Goal: Transaction & Acquisition: Purchase product/service

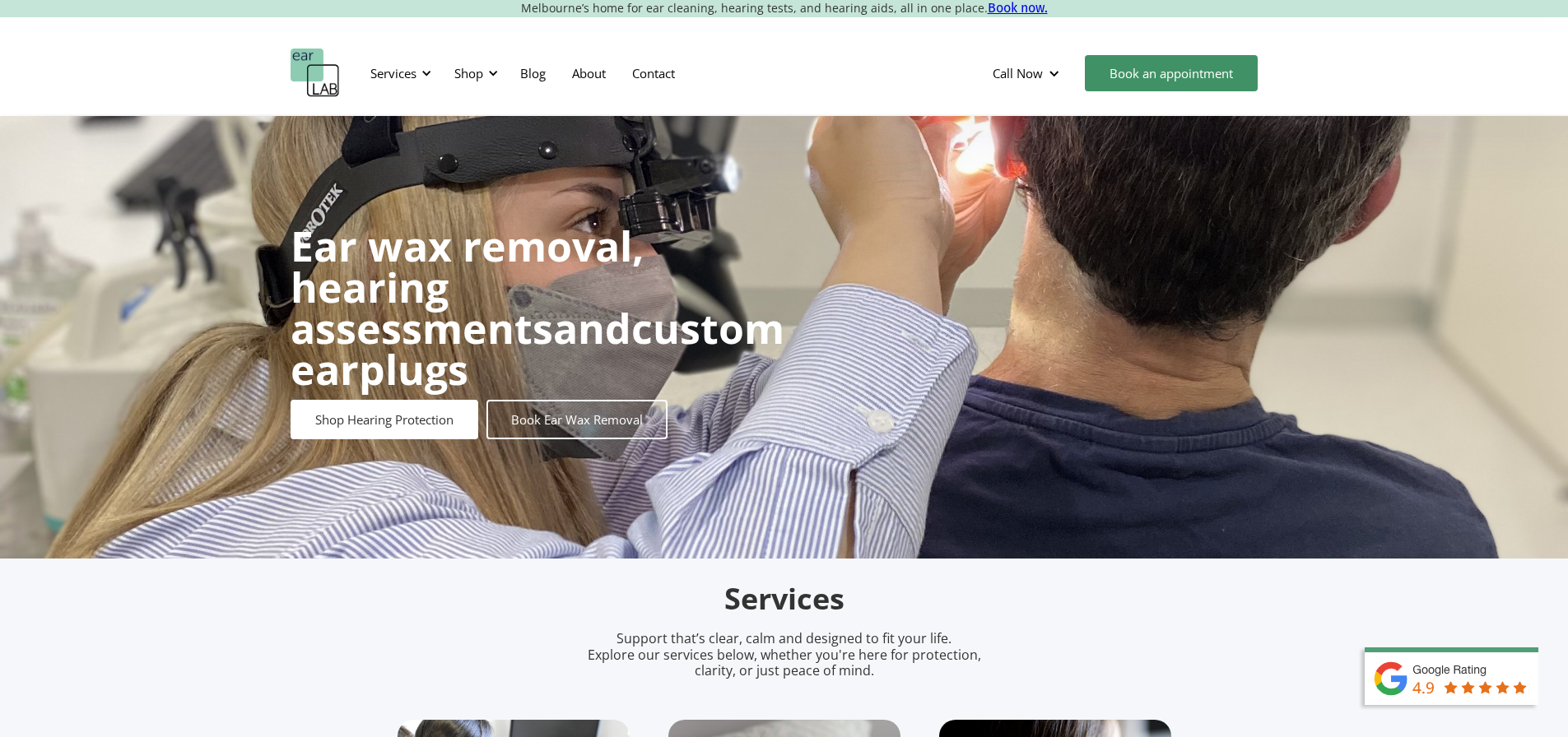
click at [405, 70] on div "Services" at bounding box center [393, 73] width 46 height 16
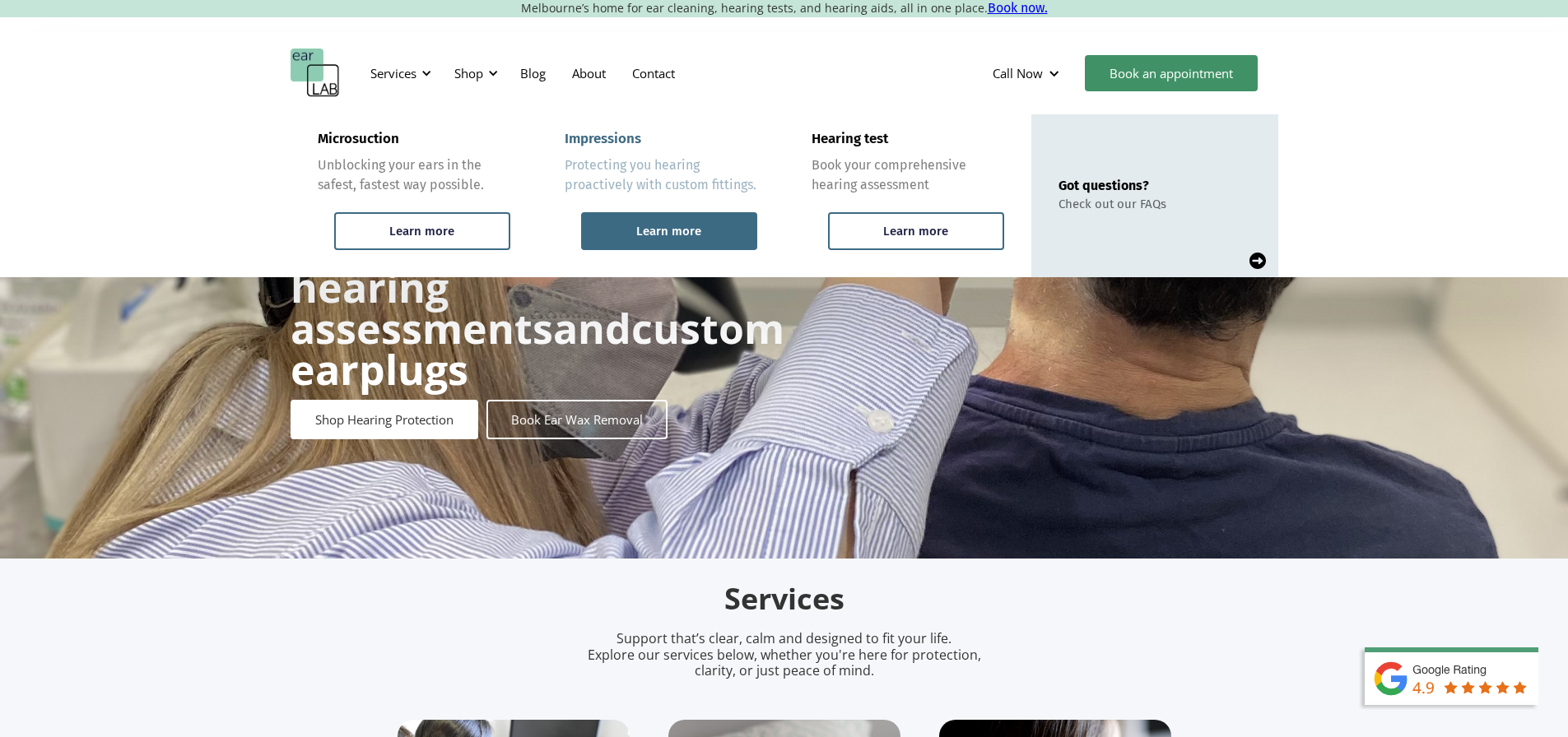
click at [668, 224] on div "Learn more" at bounding box center [668, 231] width 65 height 15
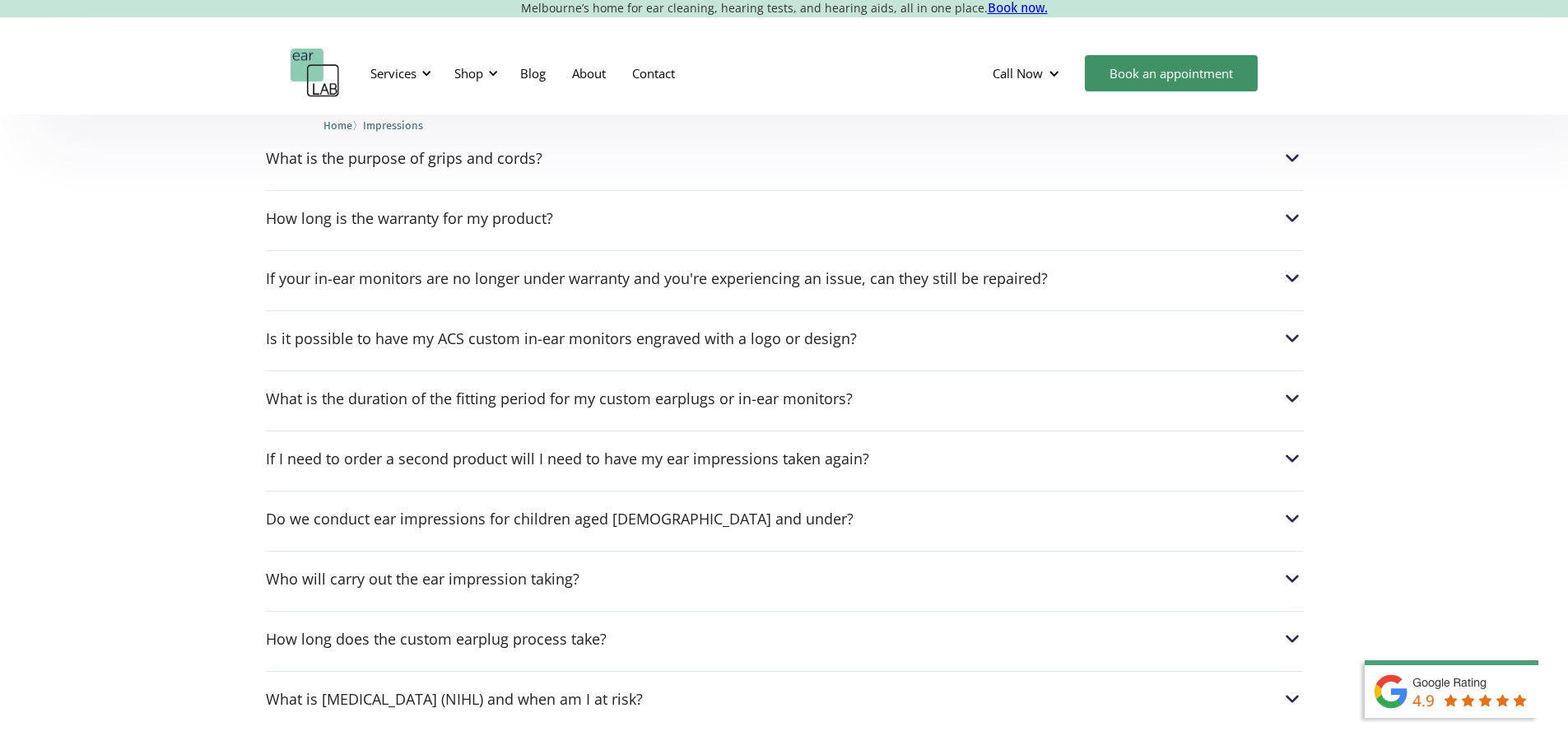
scroll to position [2305, 0]
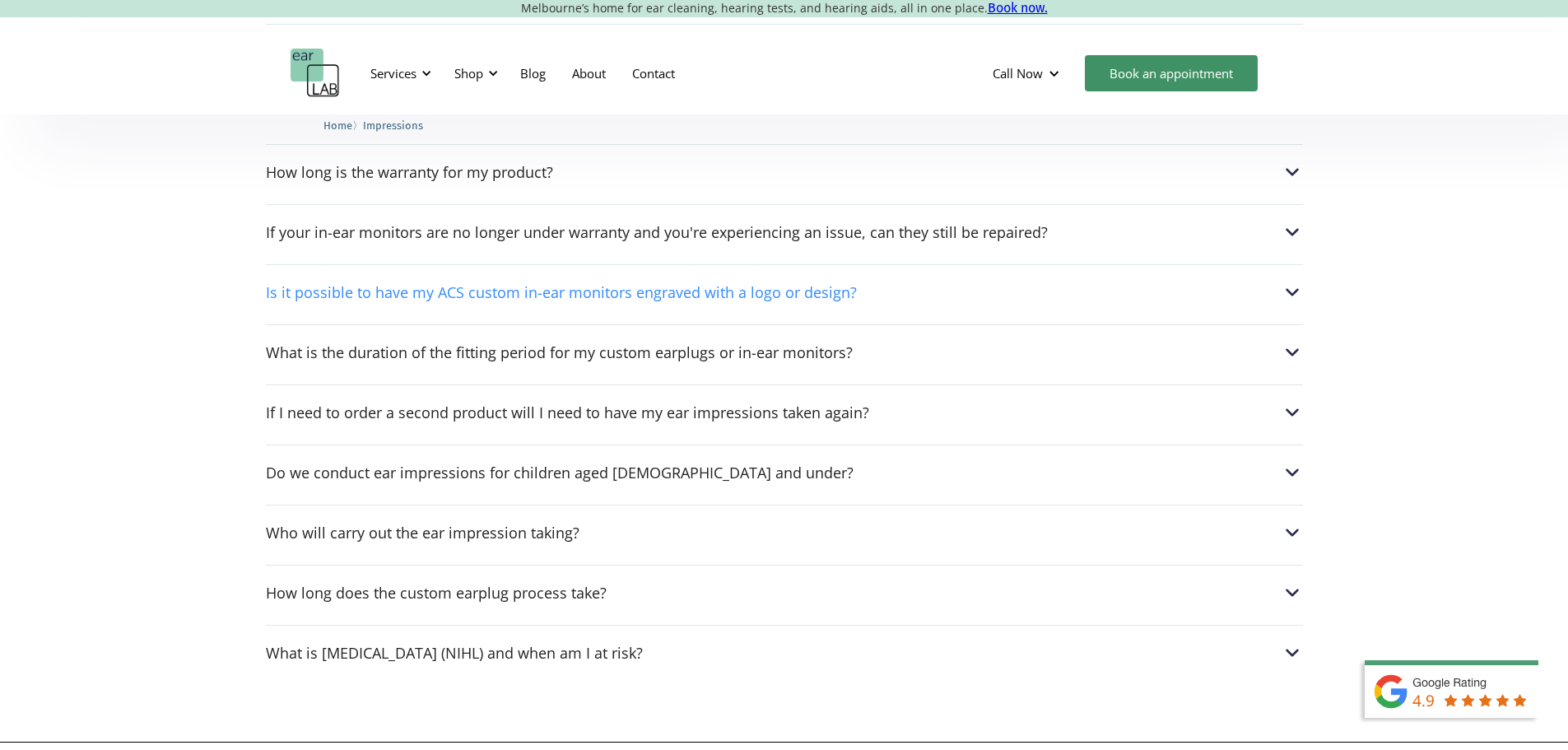
click at [470, 300] on div "Is it possible to have my ACS custom in-ear monitors engraved with a logo or de…" at bounding box center [561, 292] width 591 height 16
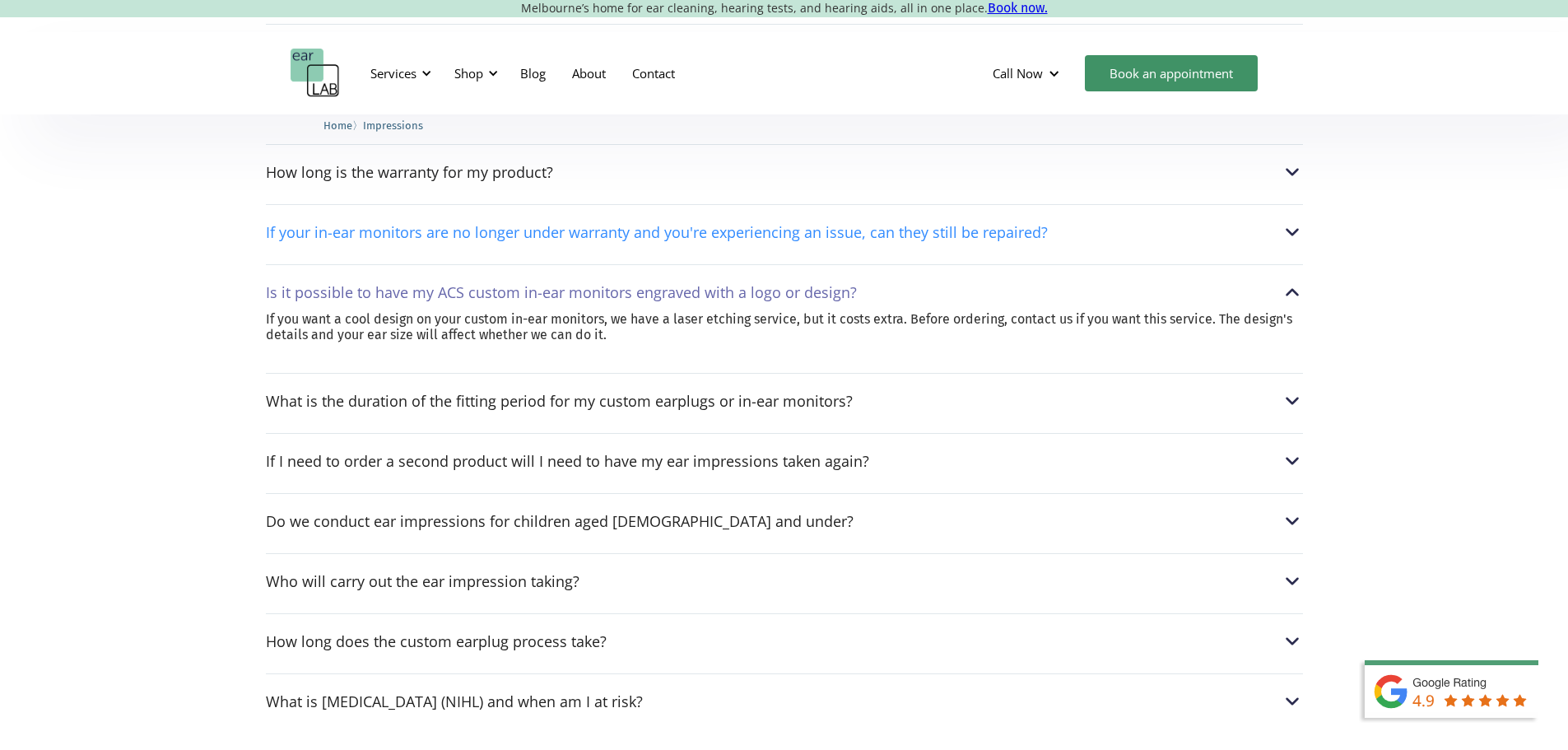
click at [734, 240] on div "If your in-ear monitors are no longer under warranty and you're experiencing an…" at bounding box center [656, 232] width 782 height 16
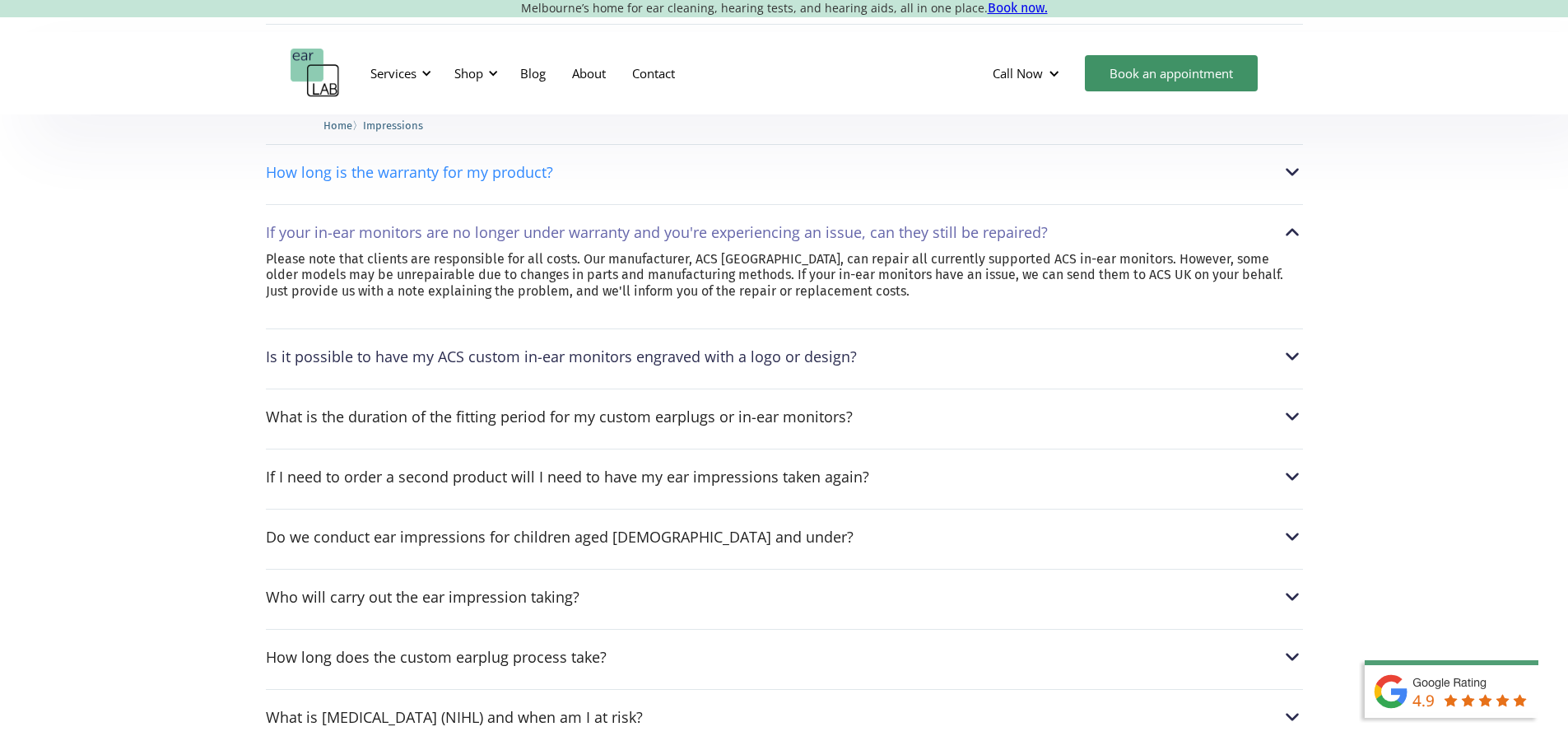
click at [539, 180] on div "How long is the warranty for my product?" at bounding box center [410, 172] width 288 height 16
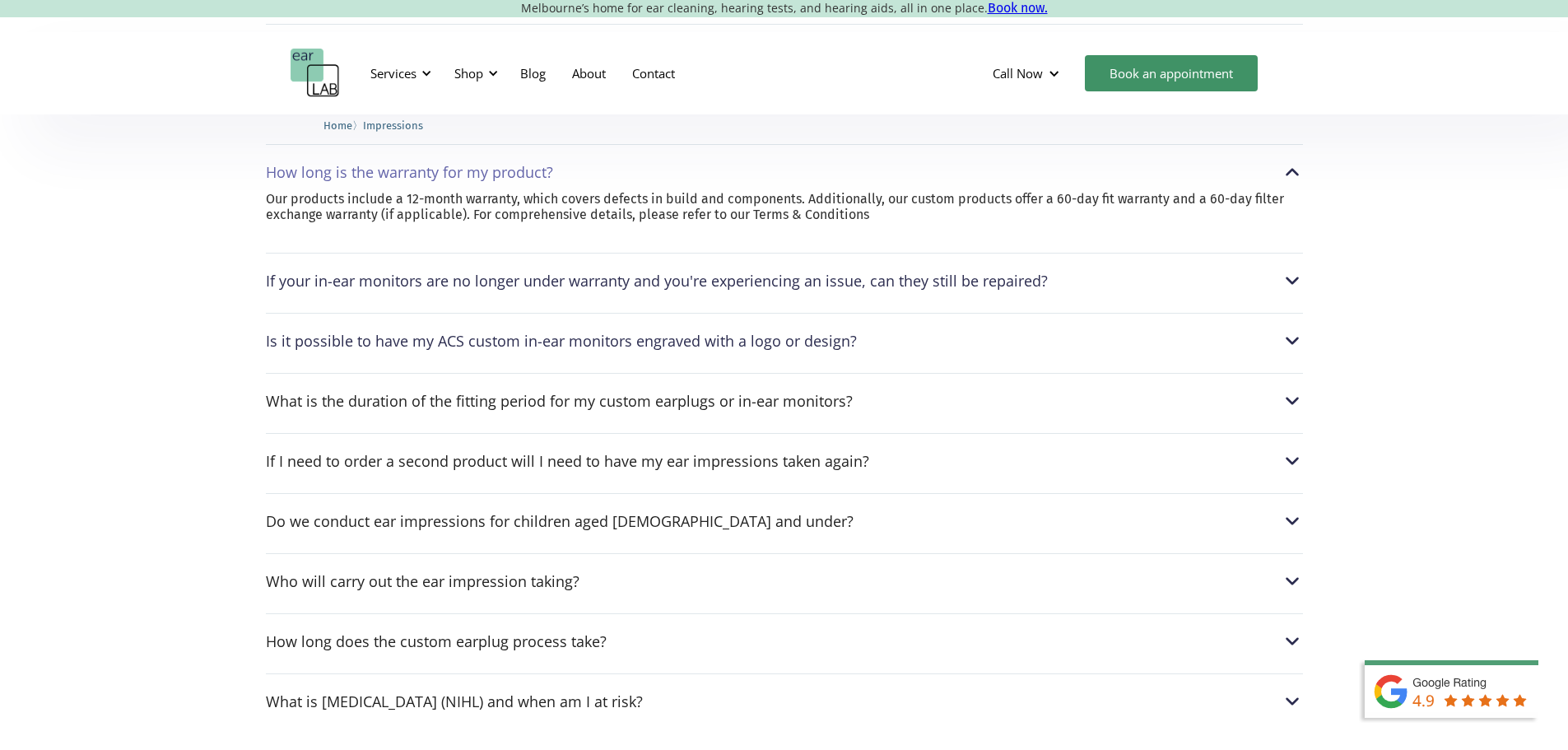
click at [494, 120] on div "What is the purpose of grips and cords?" at bounding box center [404, 112] width 277 height 16
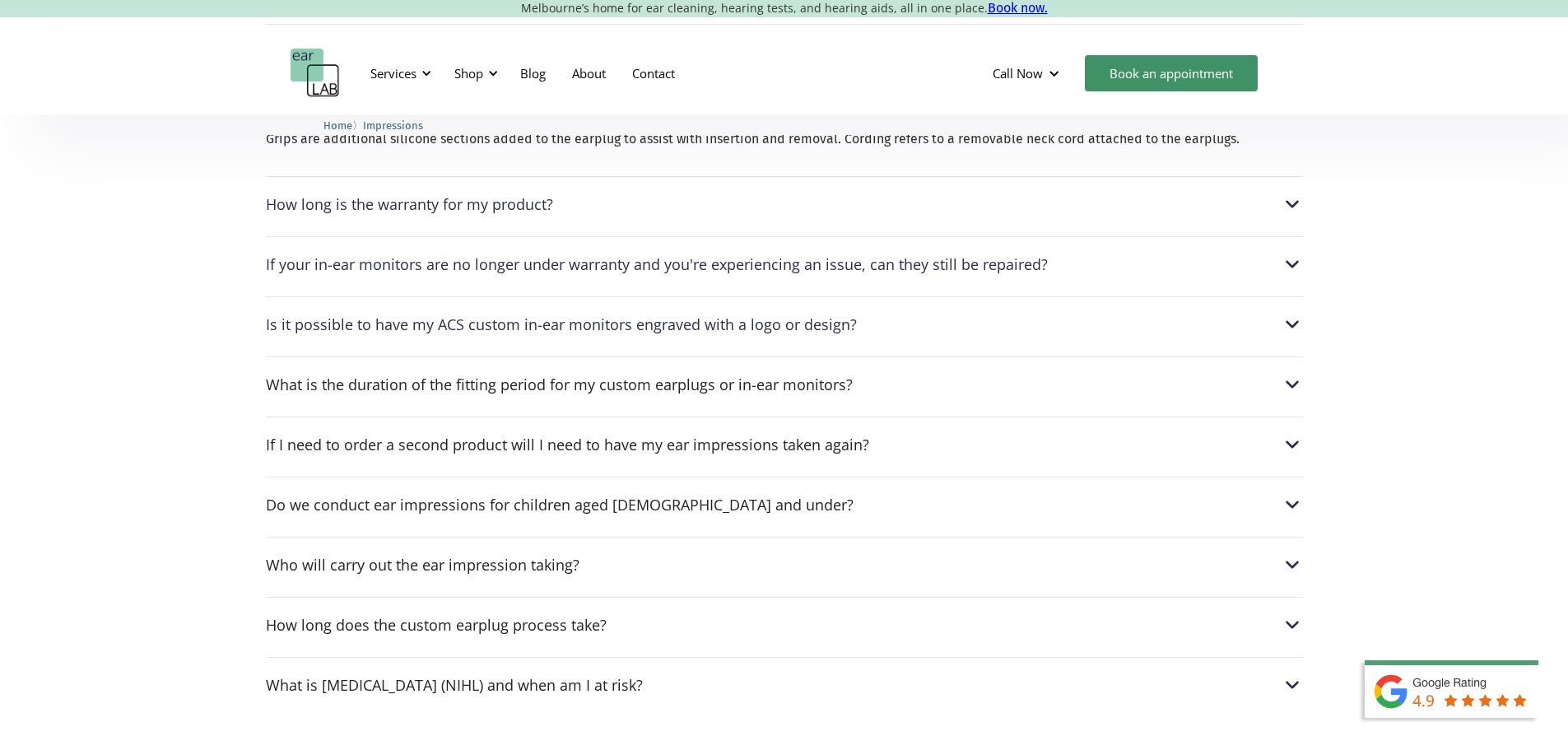
click at [1283, 123] on img at bounding box center [1292, 112] width 22 height 22
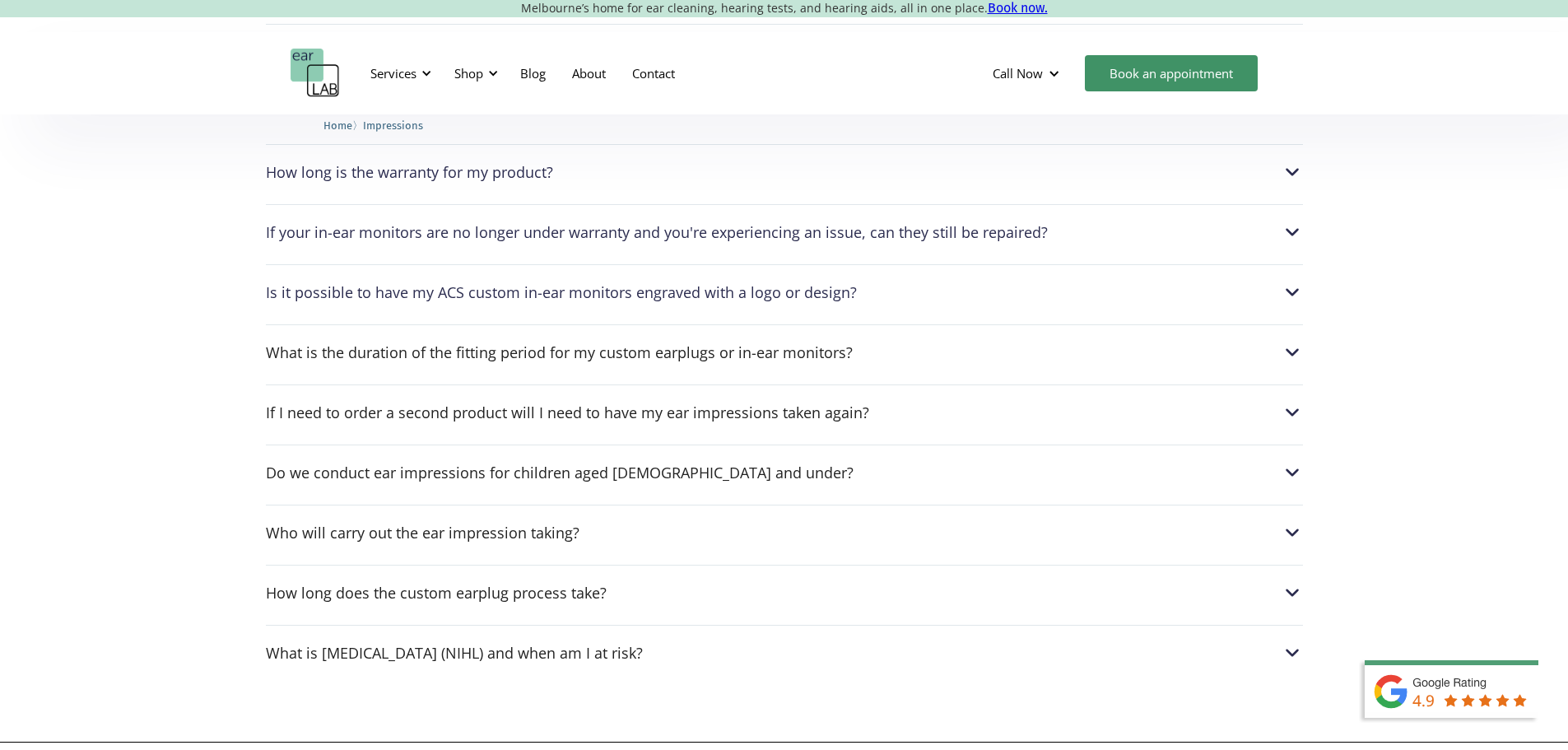
click at [1155, 63] on div "Is there an express service available?" at bounding box center [784, 52] width 1037 height 22
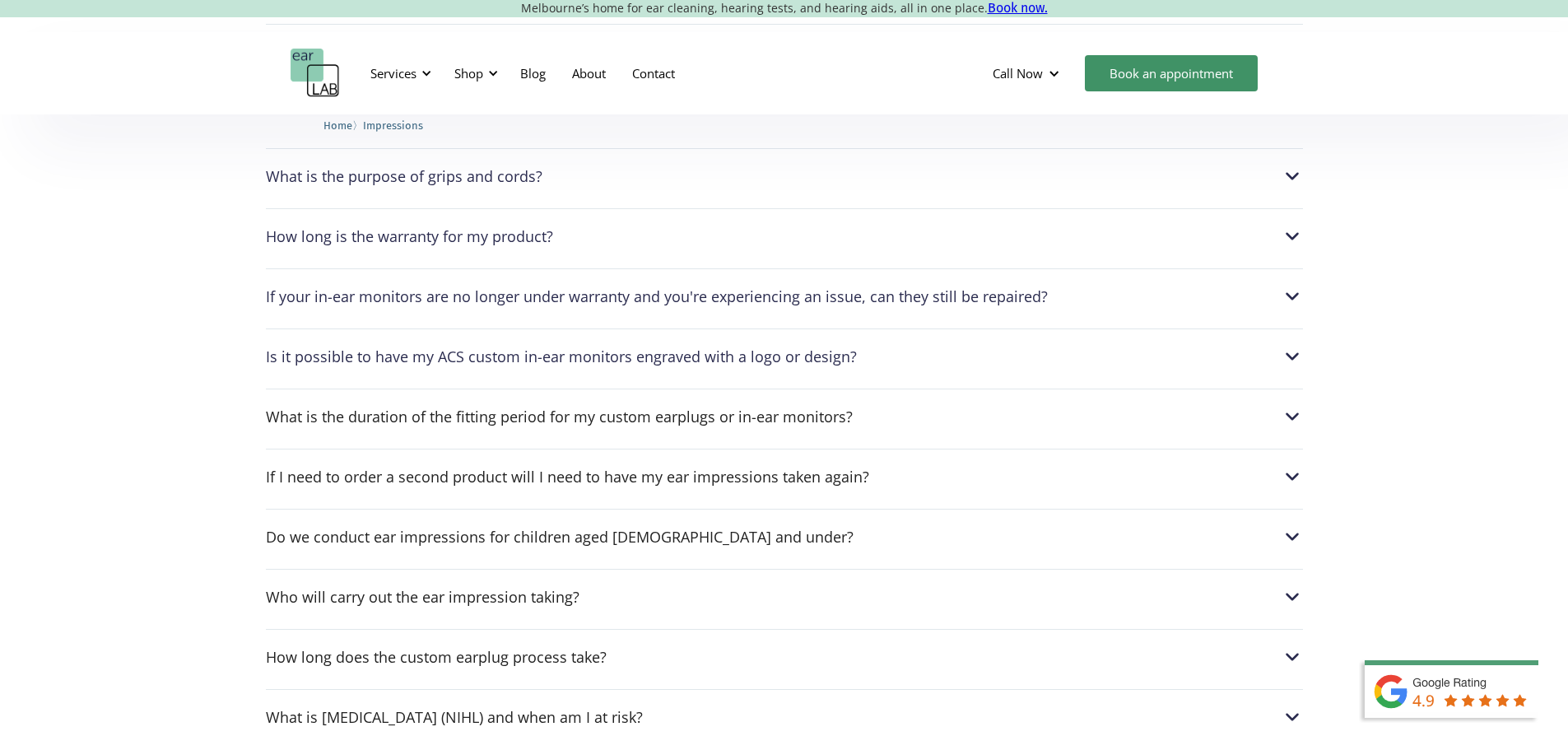
click at [1084, 135] on div "Is there an express service available? We offer an express service for urgent o…" at bounding box center [784, 79] width 1037 height 111
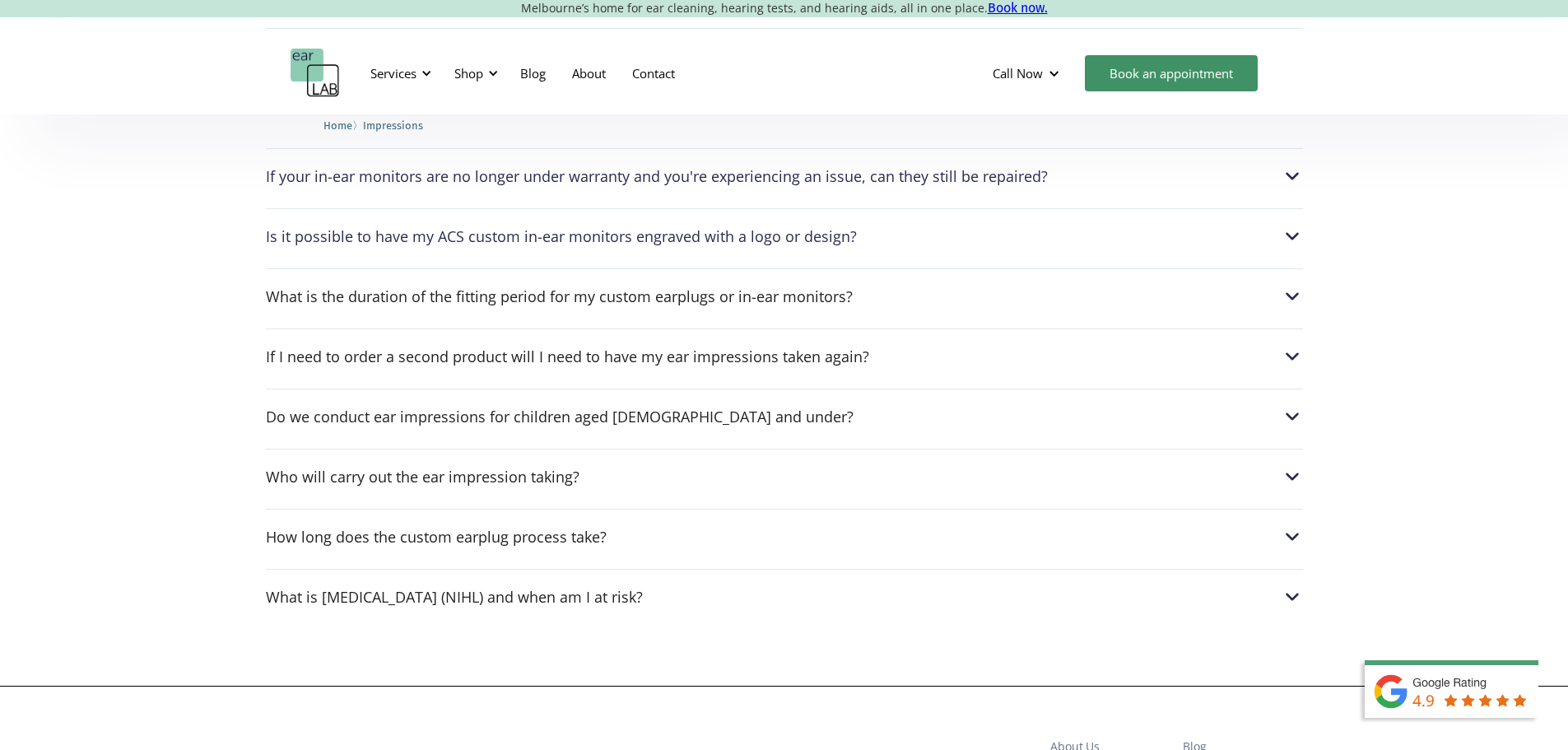
scroll to position [2387, 0]
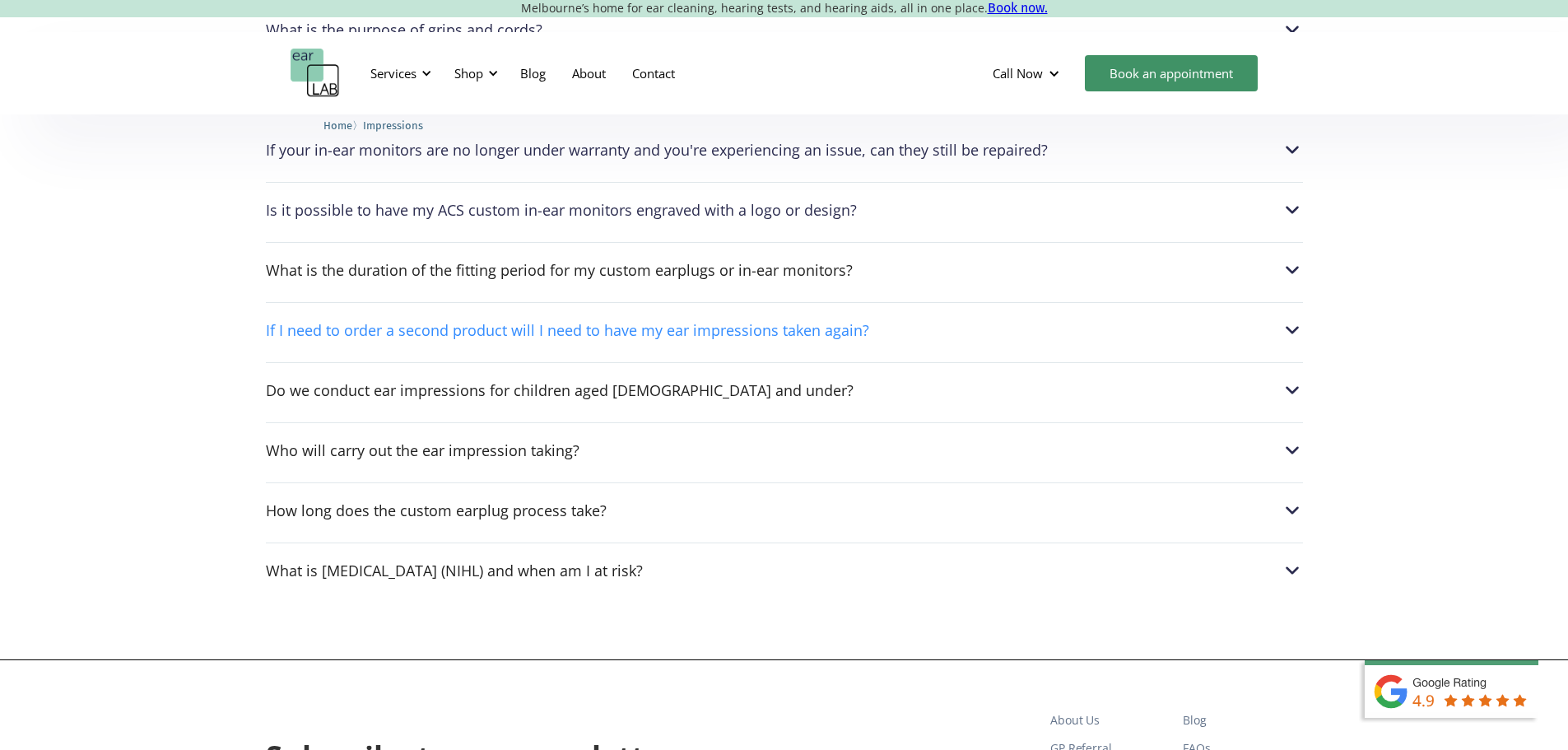
click at [442, 339] on div "If I need to order a second product will I need to have my ear impressions take…" at bounding box center [567, 330] width 603 height 16
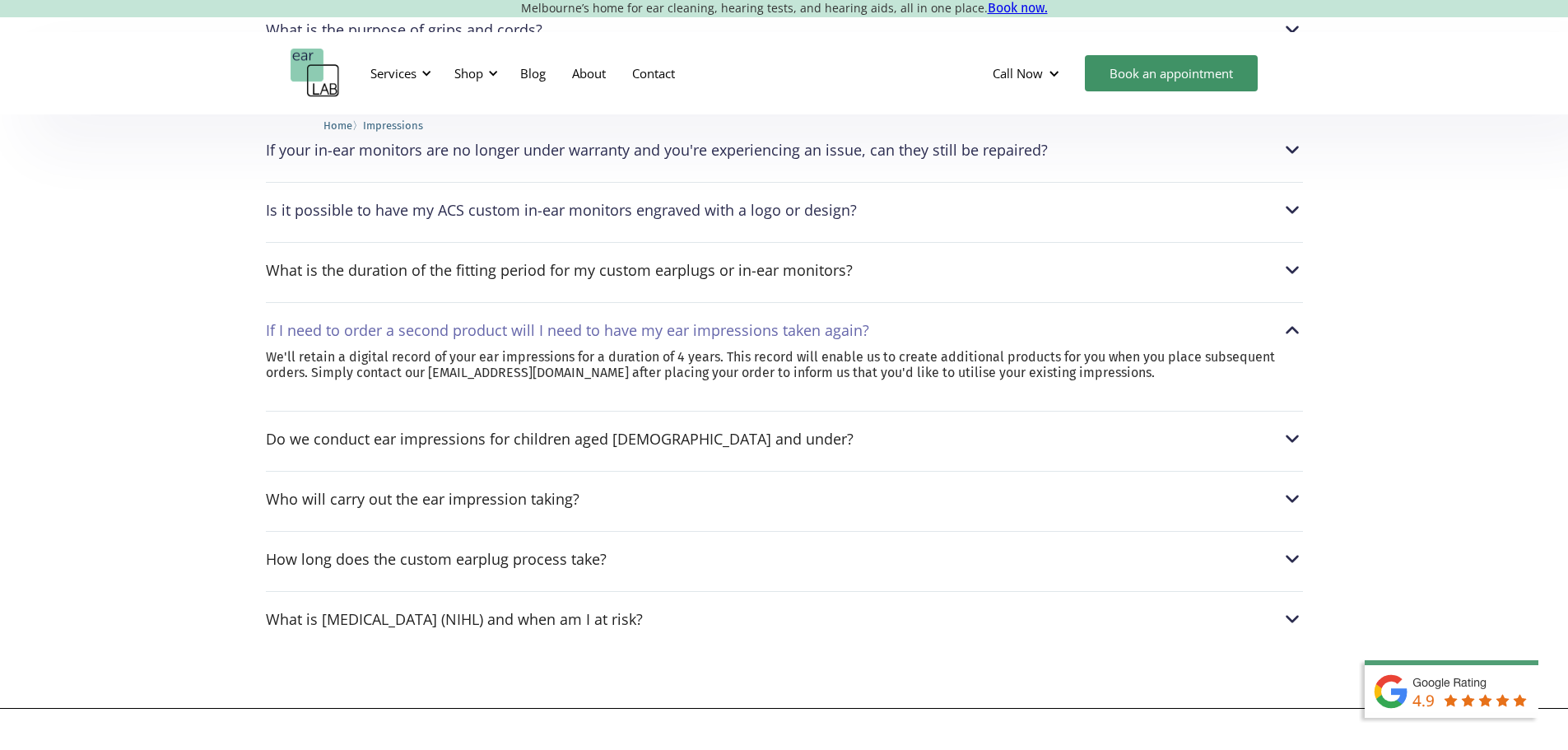
click at [1292, 340] on img at bounding box center [1292, 330] width 22 height 22
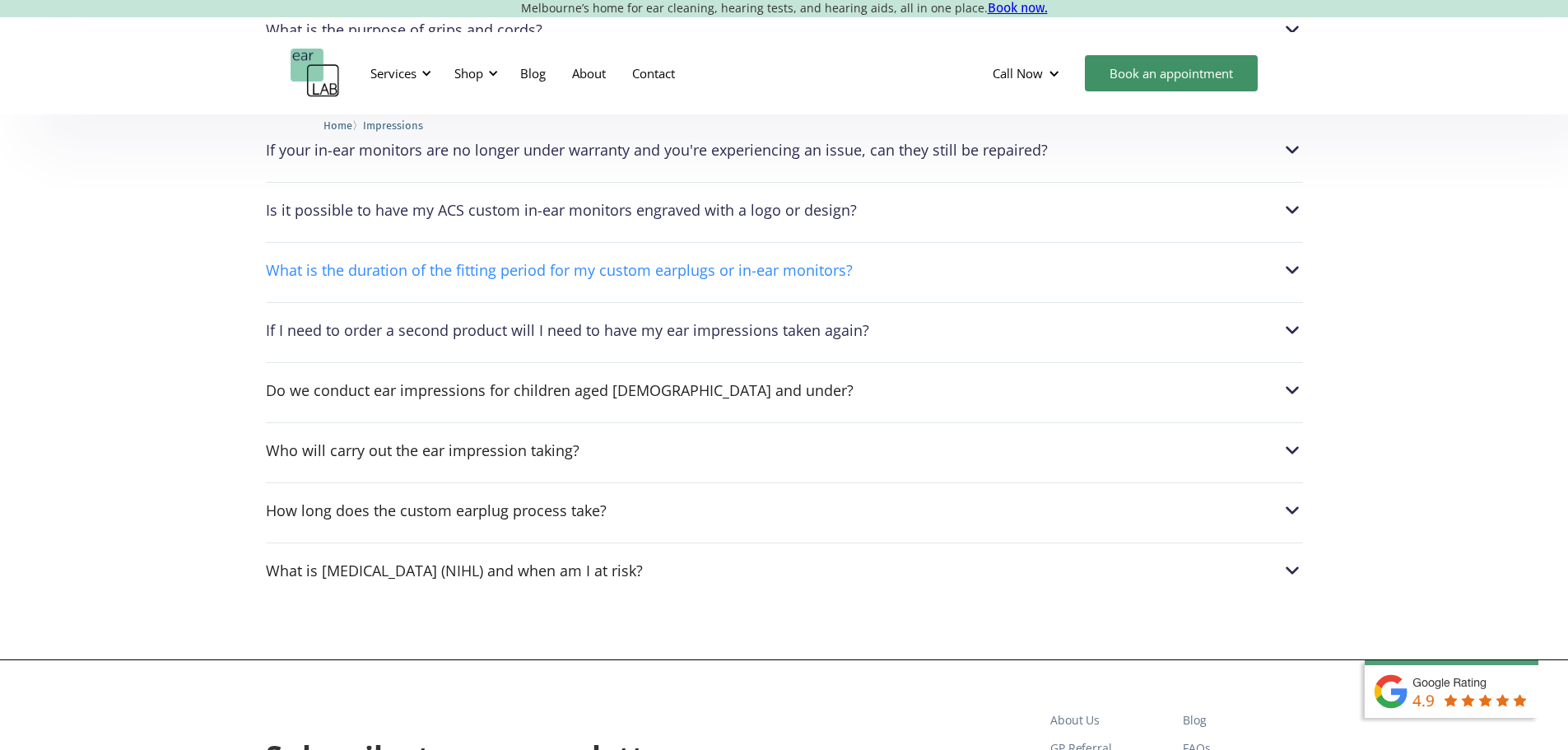
click at [1290, 280] on img at bounding box center [1292, 270] width 22 height 22
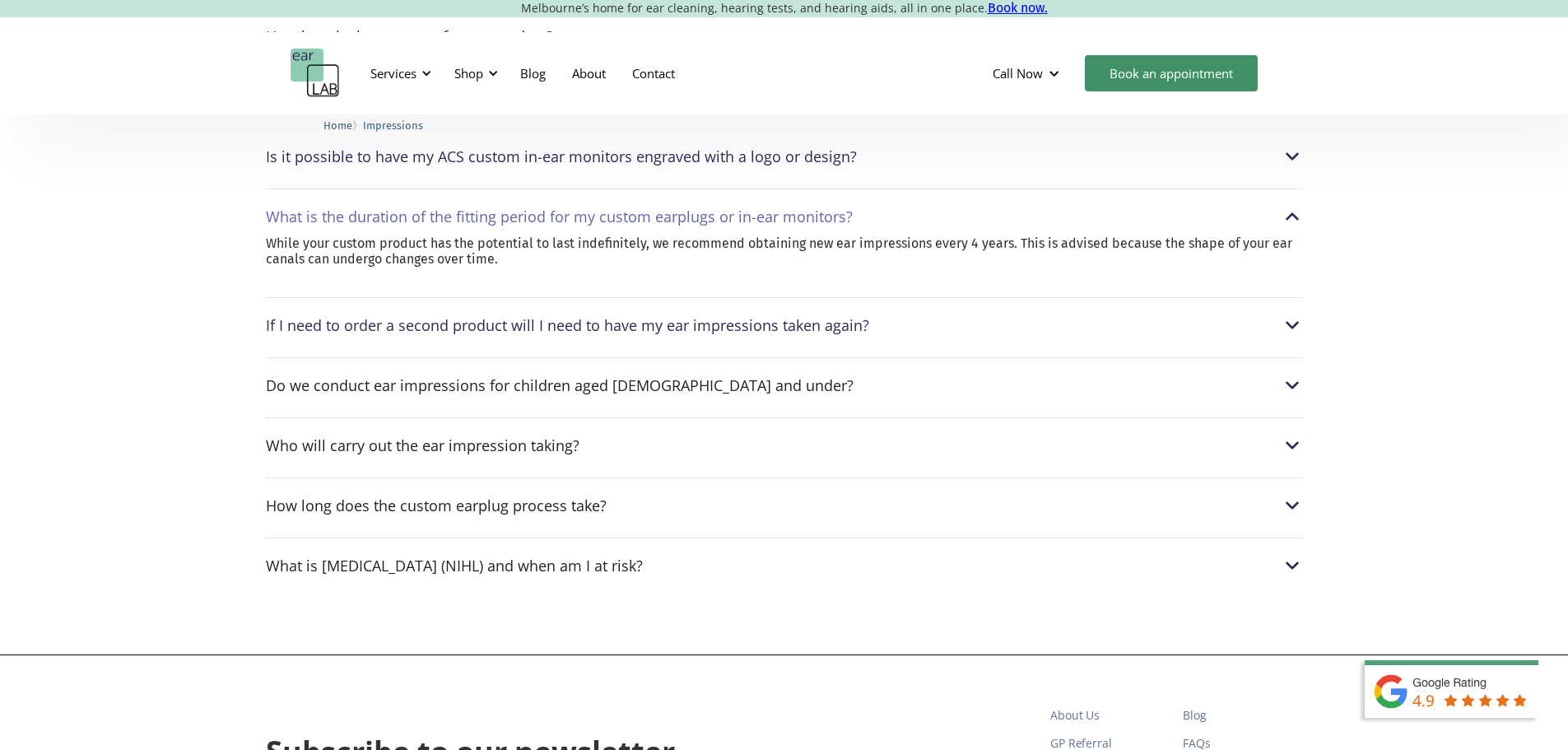
scroll to position [2551, 0]
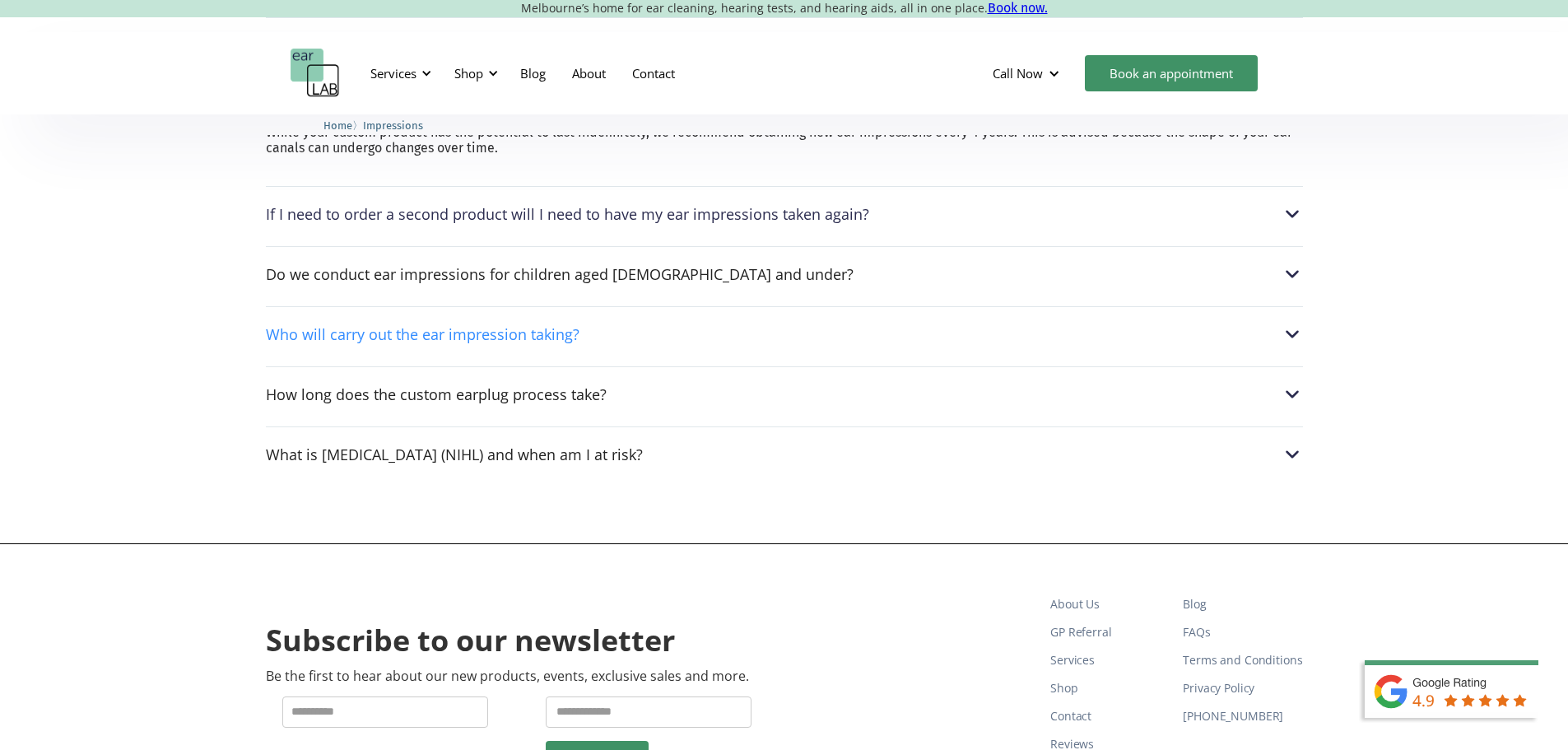
click at [424, 342] on div "Who will carry out the ear impression taking?" at bounding box center [422, 334] width 314 height 16
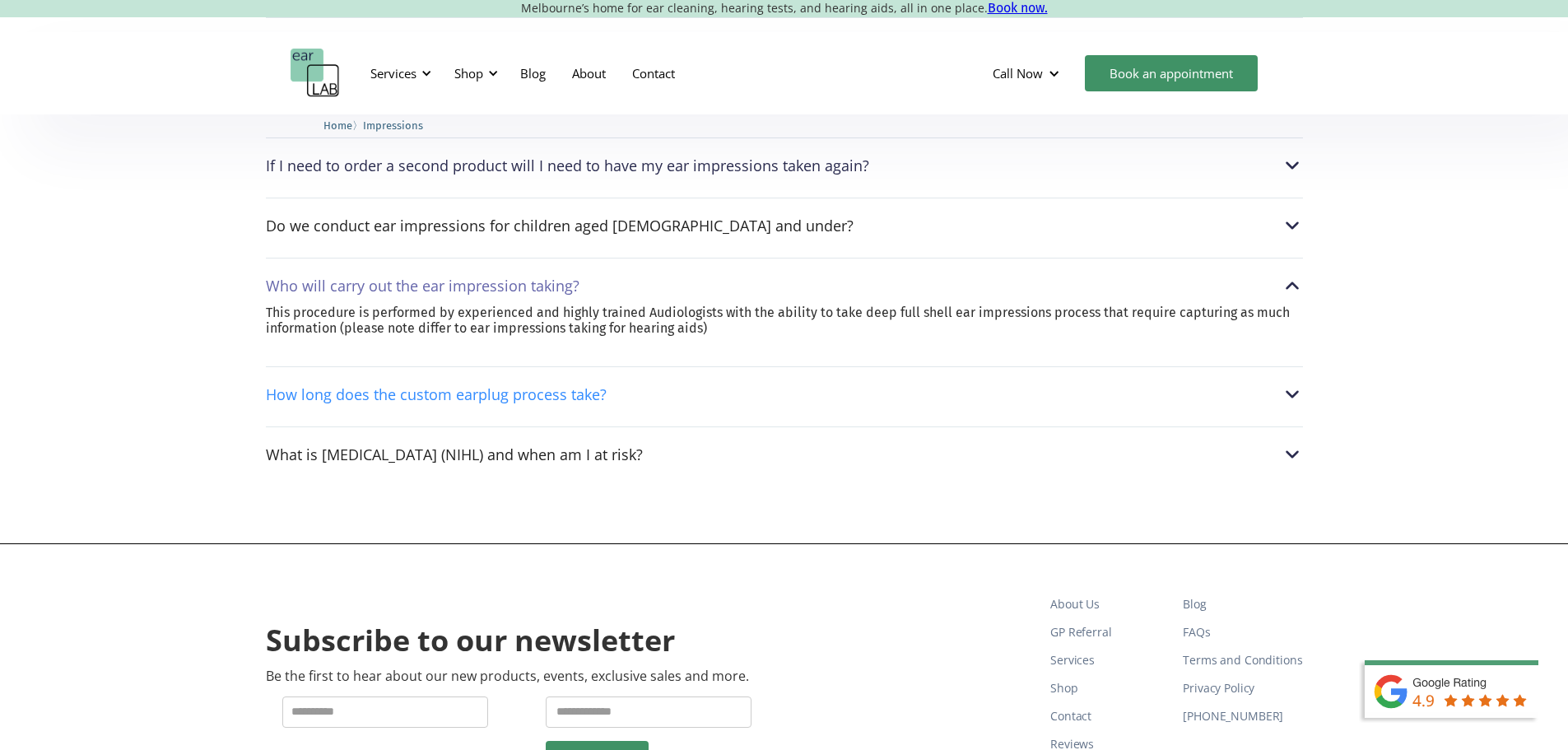
click at [397, 402] on div "How long does the custom earplug process take?" at bounding box center [436, 394] width 340 height 16
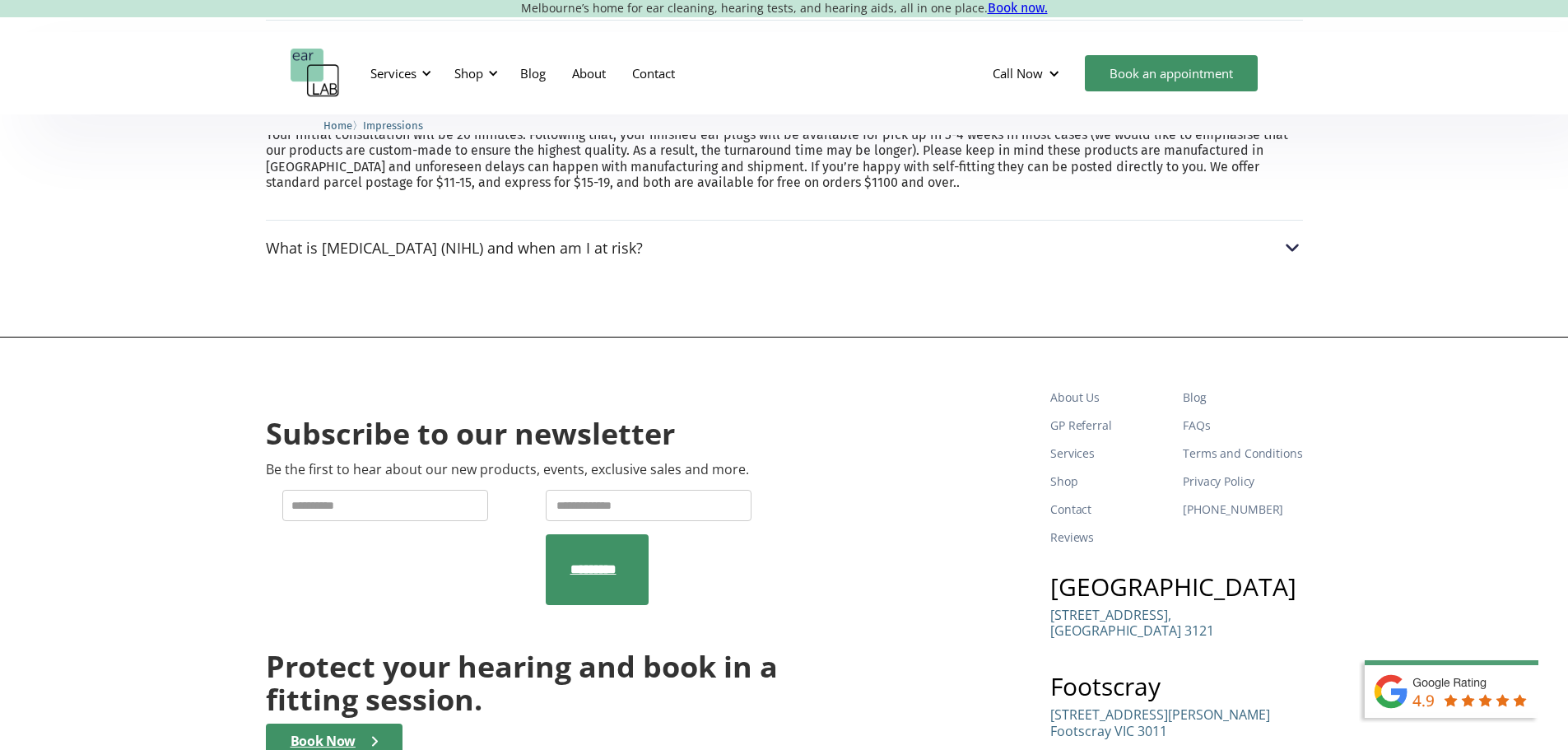
scroll to position [2798, 0]
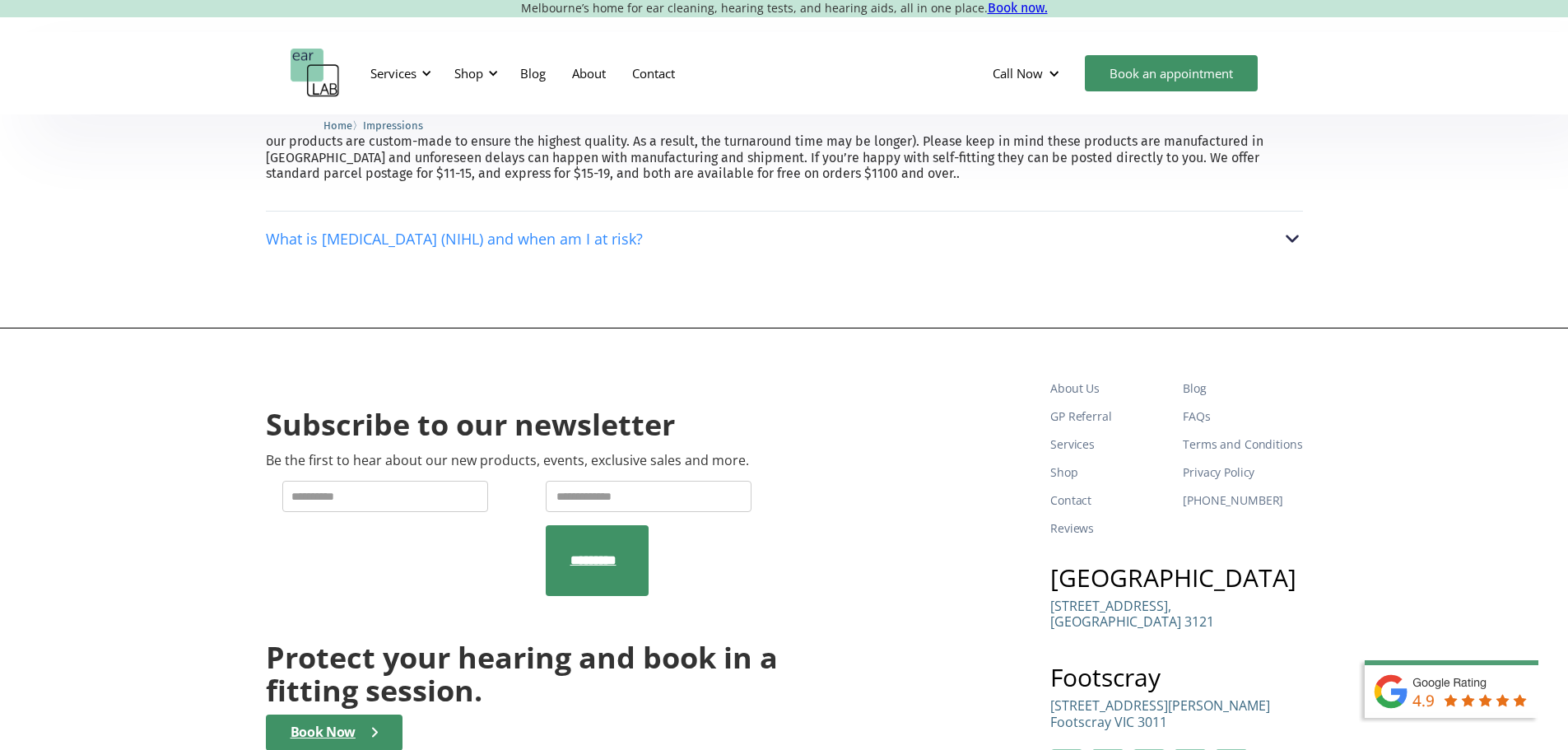
click at [582, 247] on div "What is noise-induced hearing loss (NIHL) and when am I at risk?" at bounding box center [454, 238] width 377 height 16
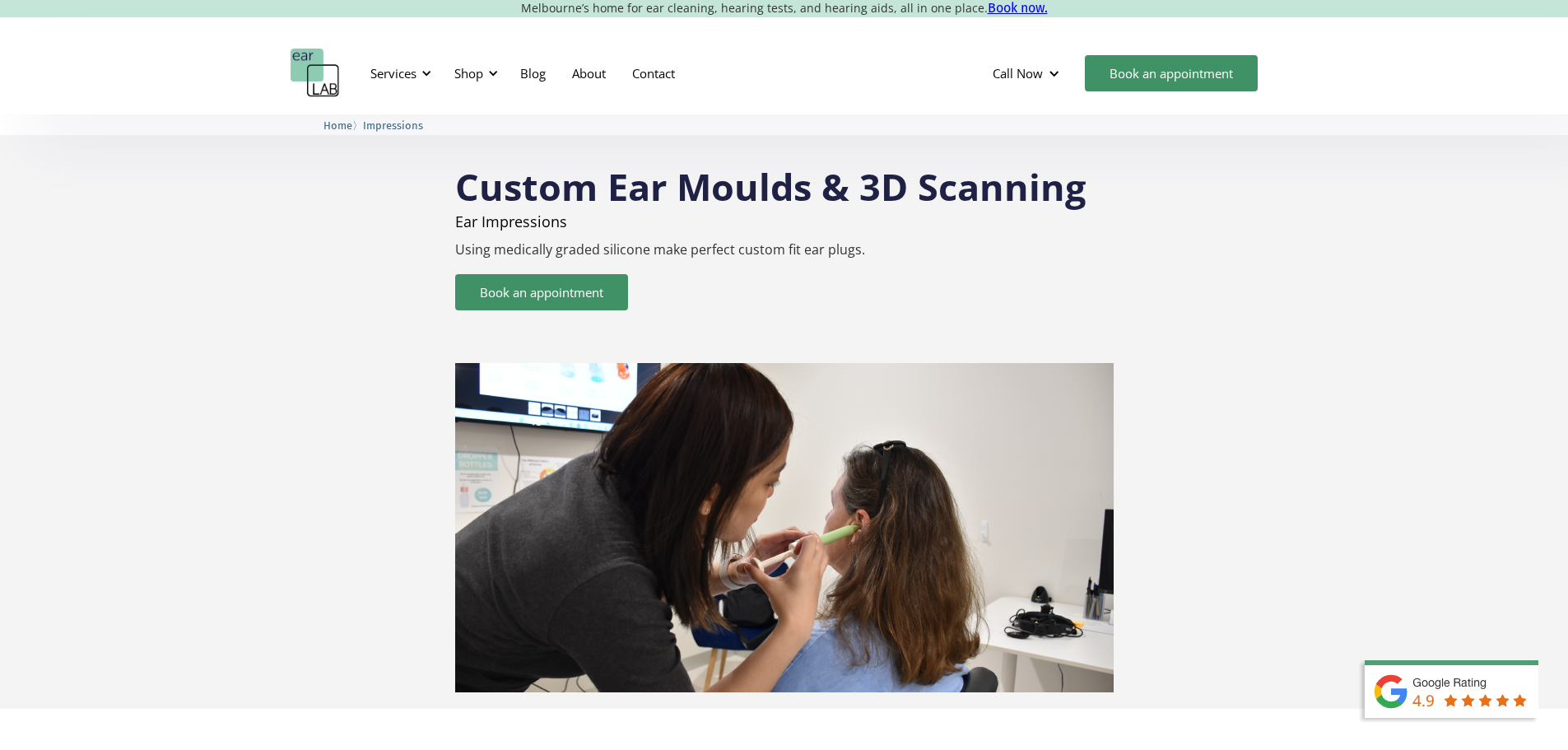
scroll to position [0, 0]
click at [472, 74] on div "Shop" at bounding box center [469, 73] width 29 height 16
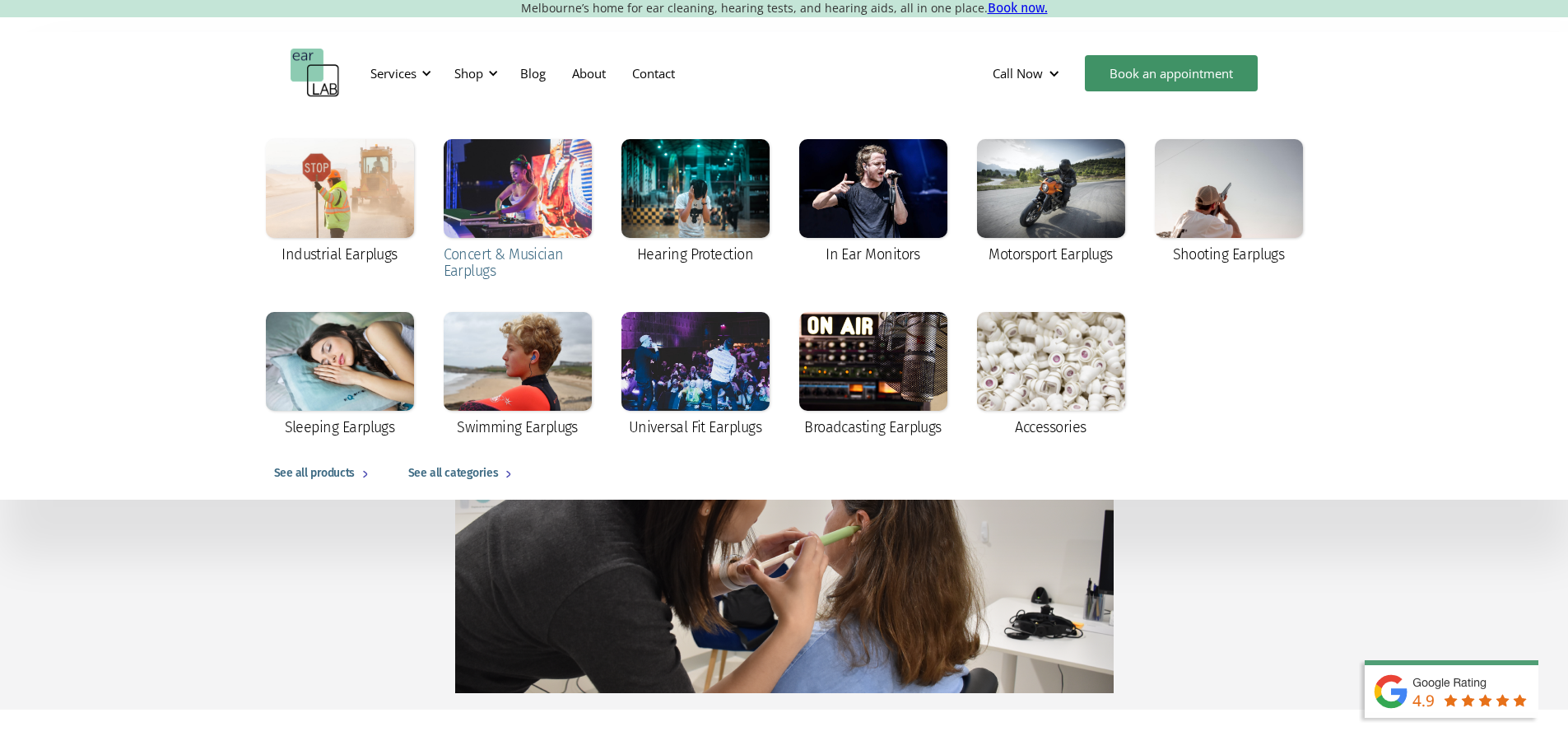
click at [496, 268] on div "Concert & Musician Earplugs" at bounding box center [517, 262] width 148 height 33
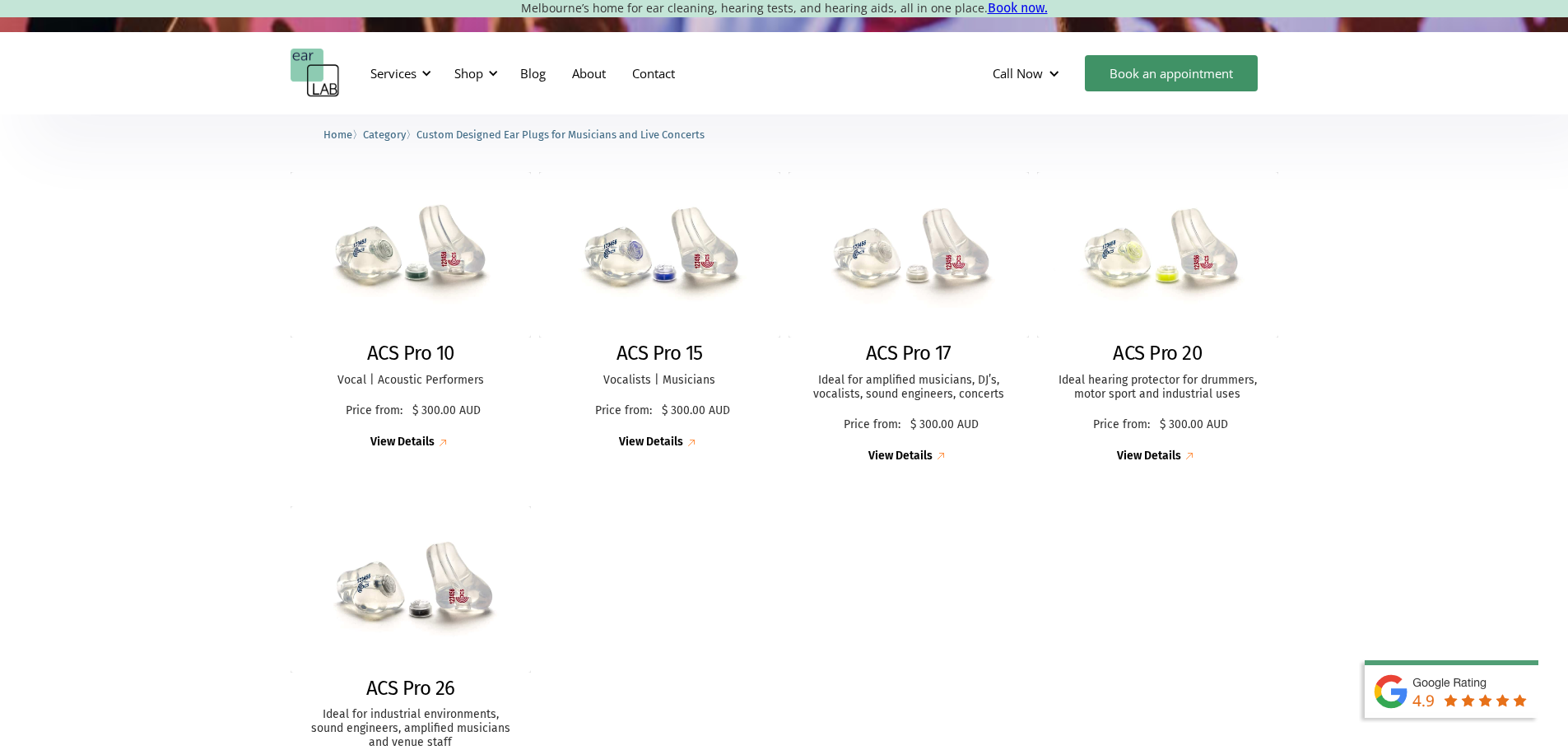
scroll to position [411, 0]
click at [905, 451] on div "View Details" at bounding box center [900, 457] width 65 height 14
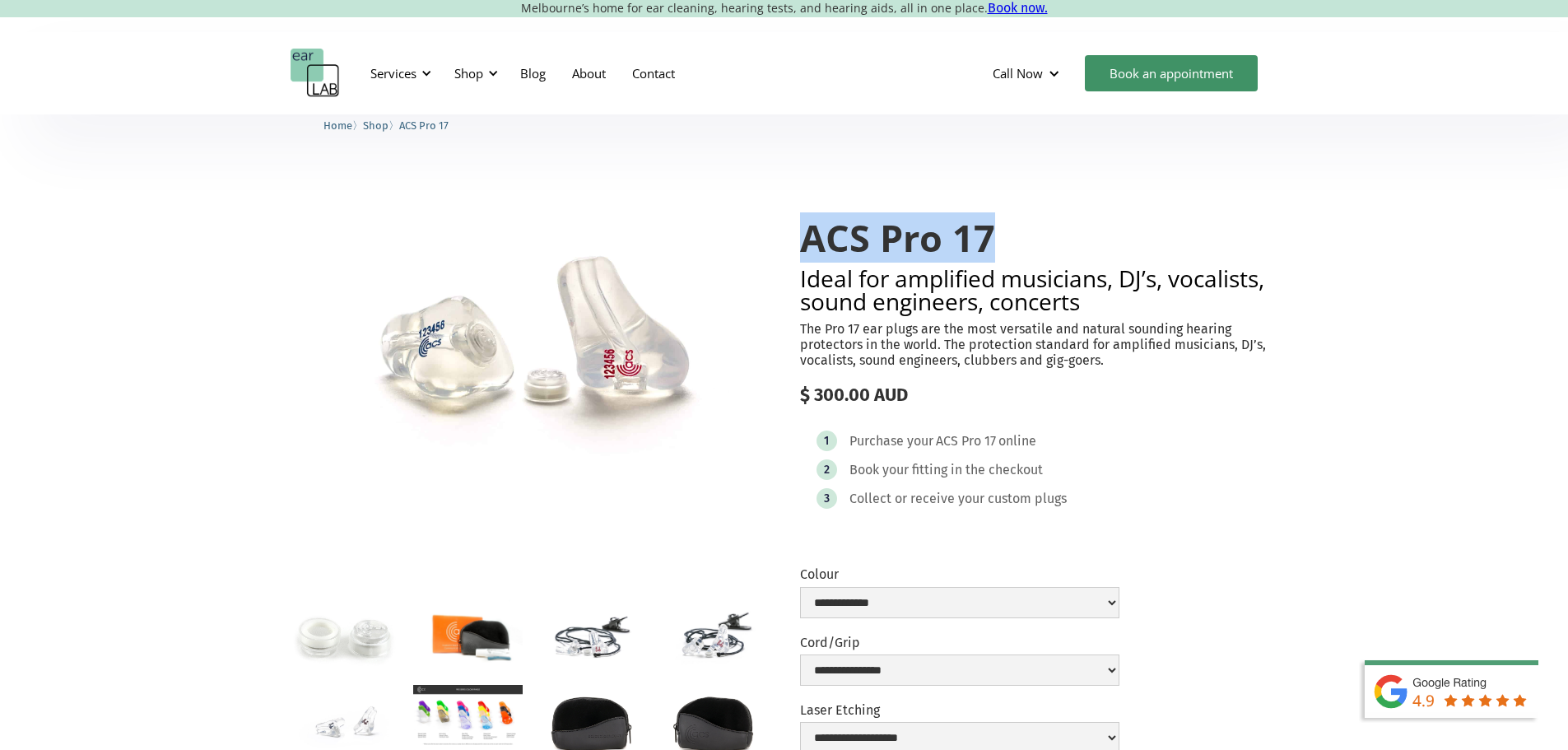
drag, startPoint x: 795, startPoint y: 234, endPoint x: 1026, endPoint y: 242, distance: 231.1
click at [1026, 242] on div "**********" at bounding box center [784, 551] width 987 height 732
